Goal: Navigation & Orientation: Go to known website

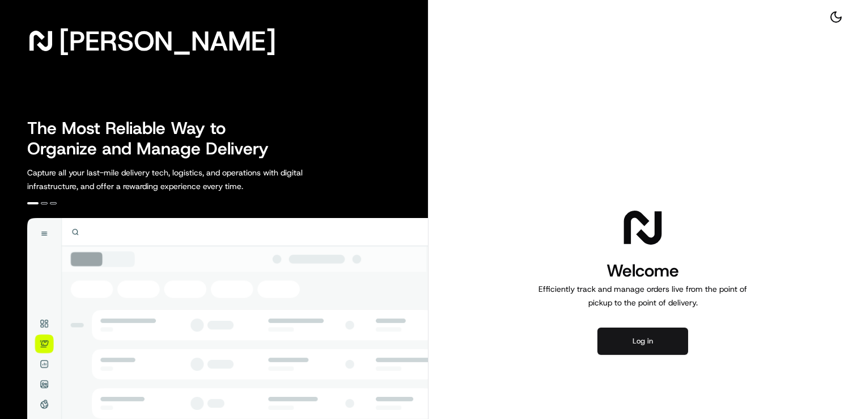
click at [632, 341] on button "Log in" at bounding box center [643, 340] width 91 height 27
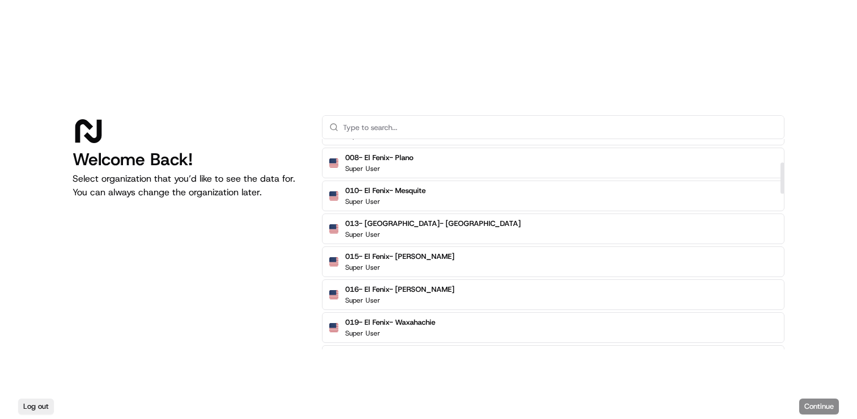
scroll to position [160, 0]
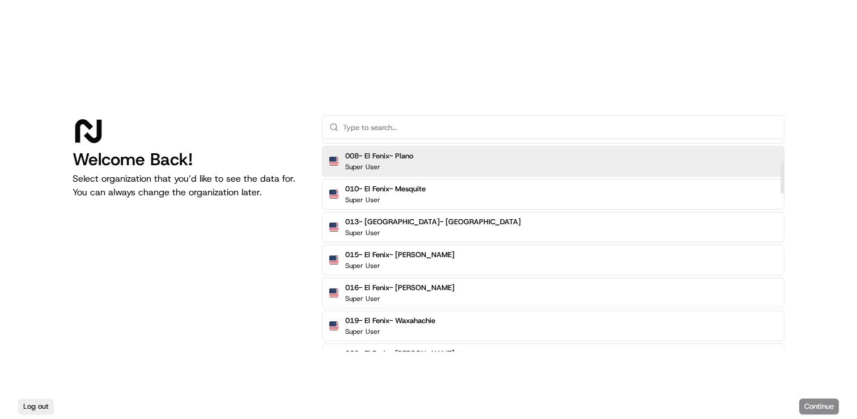
click at [717, 159] on div "008- El Fenix- Plano Super User" at bounding box center [553, 161] width 463 height 31
click at [725, 111] on div "Welcome Back! Select organization that you’d like to see the data for. You can …" at bounding box center [428, 197] width 857 height 394
